Goal: Navigation & Orientation: Find specific page/section

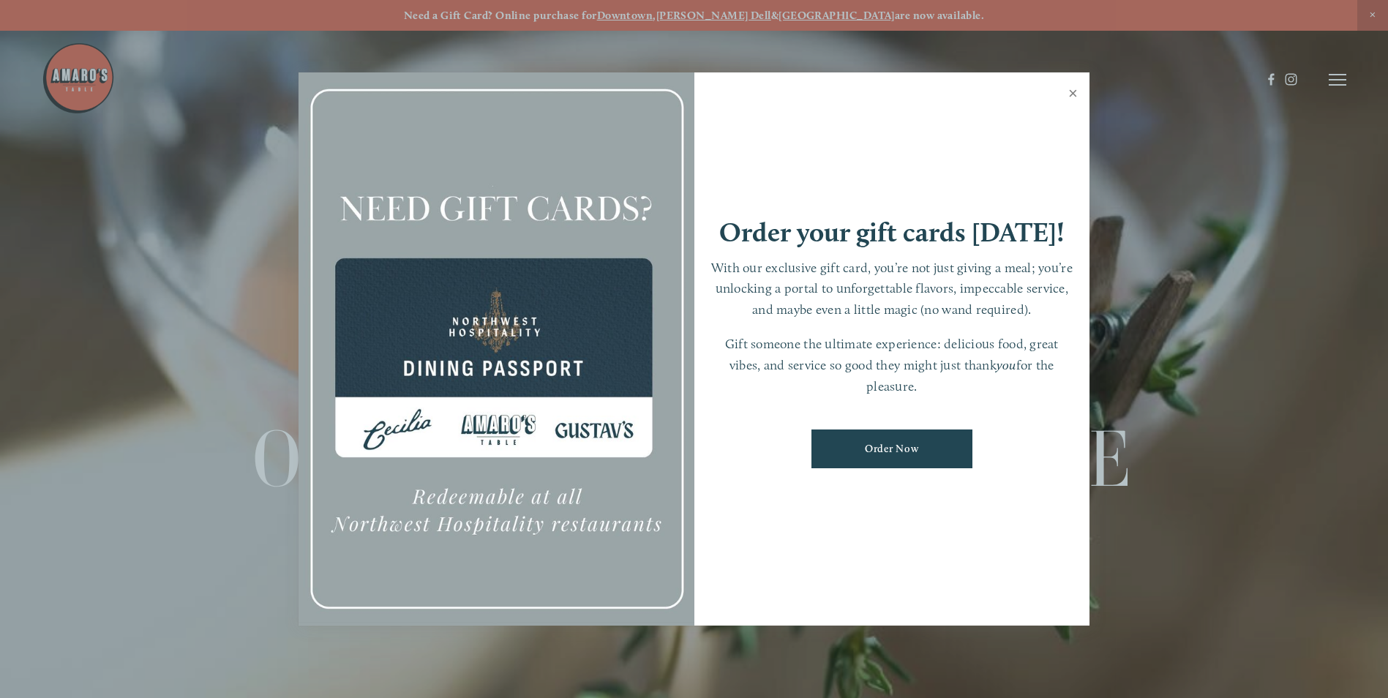
click at [1071, 95] on link "Close" at bounding box center [1073, 95] width 29 height 41
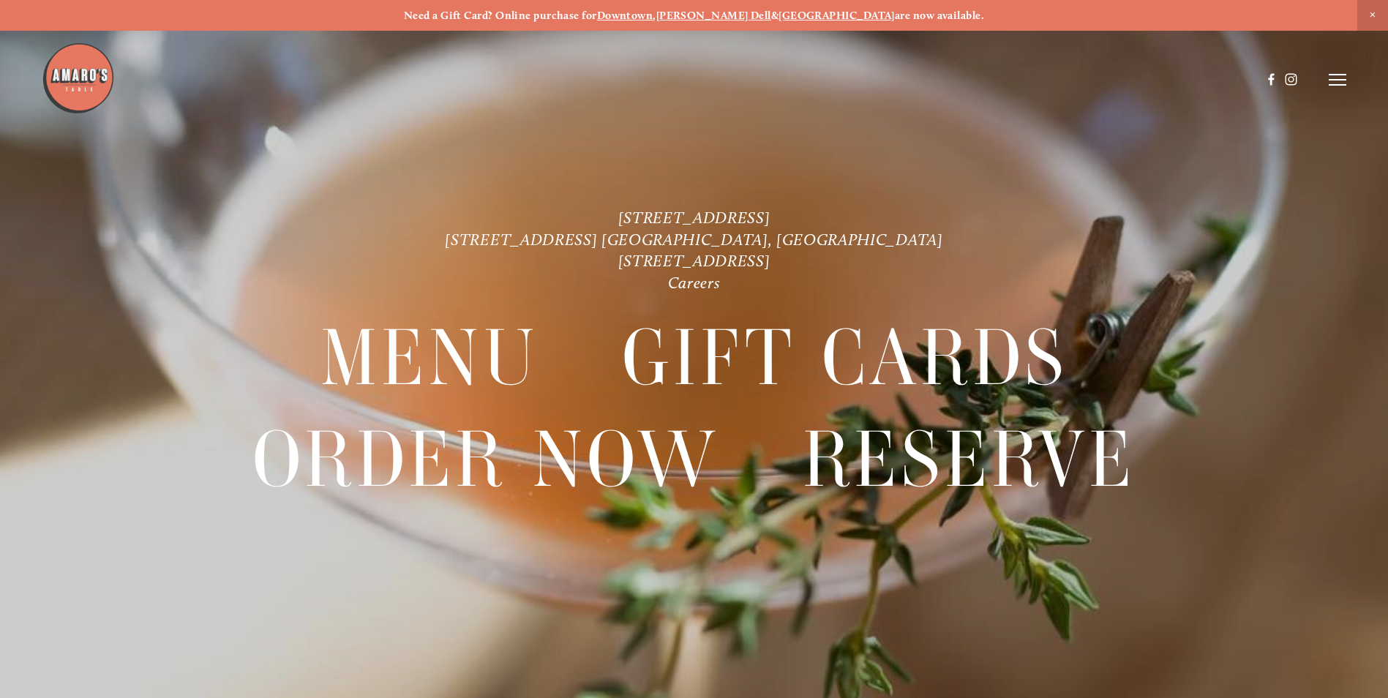
click at [1332, 78] on icon at bounding box center [1338, 79] width 18 height 13
click at [680, 281] on link "Careers" at bounding box center [694, 283] width 53 height 20
click at [690, 280] on link "Careers" at bounding box center [694, 283] width 53 height 20
